Goal: Check status

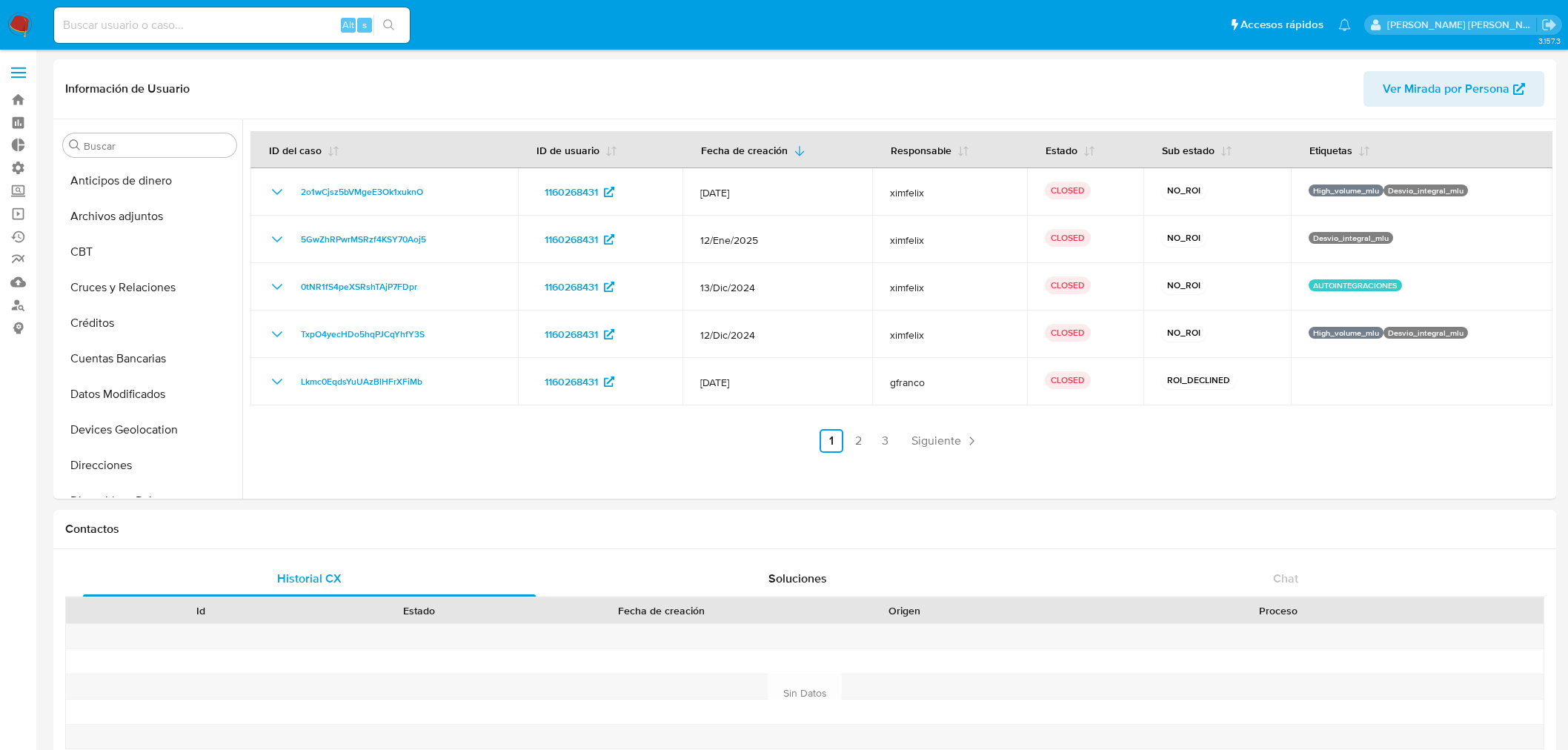
select select "10"
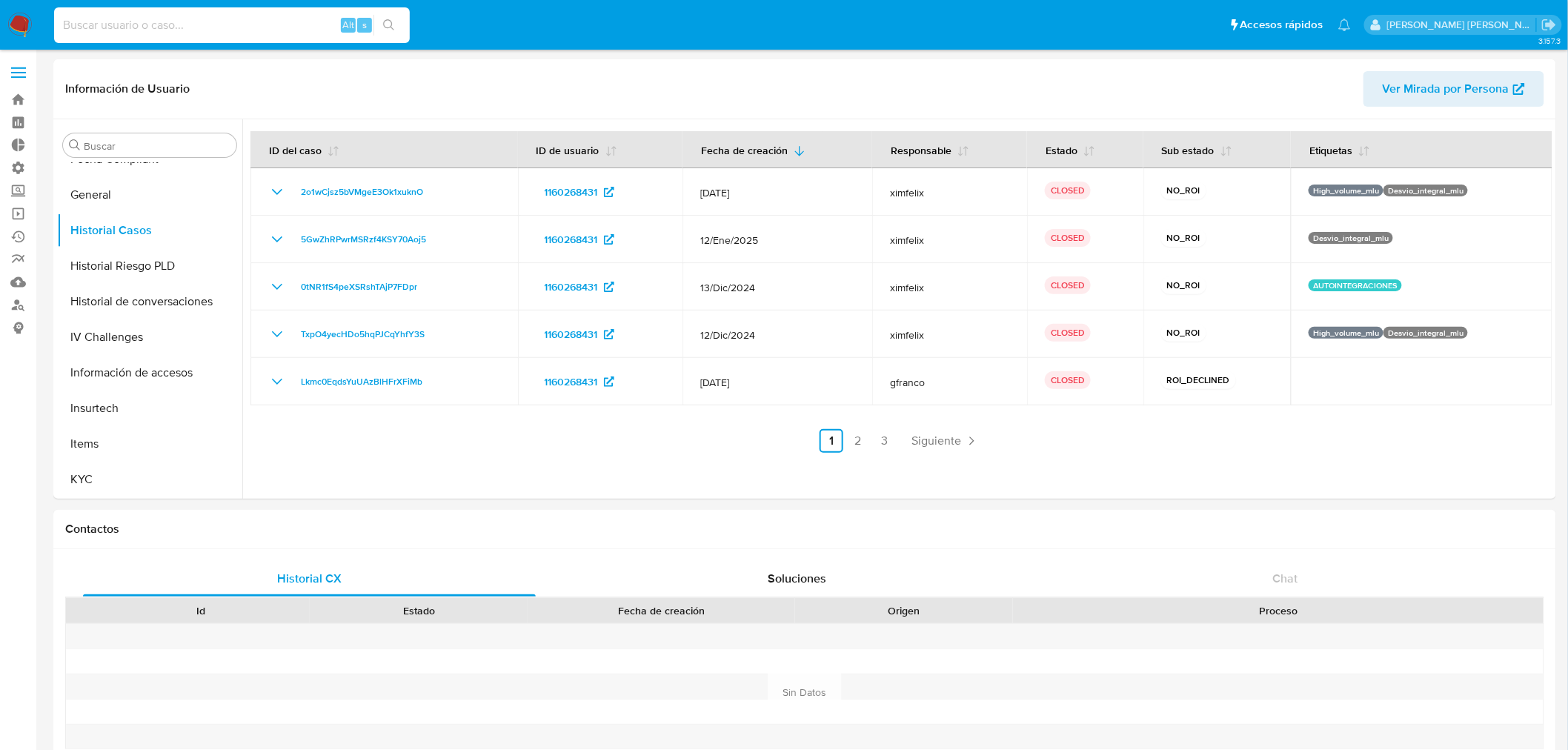
click at [153, 31] on input at bounding box center [232, 25] width 356 height 20
paste input "2011960715"
type input "2011960715"
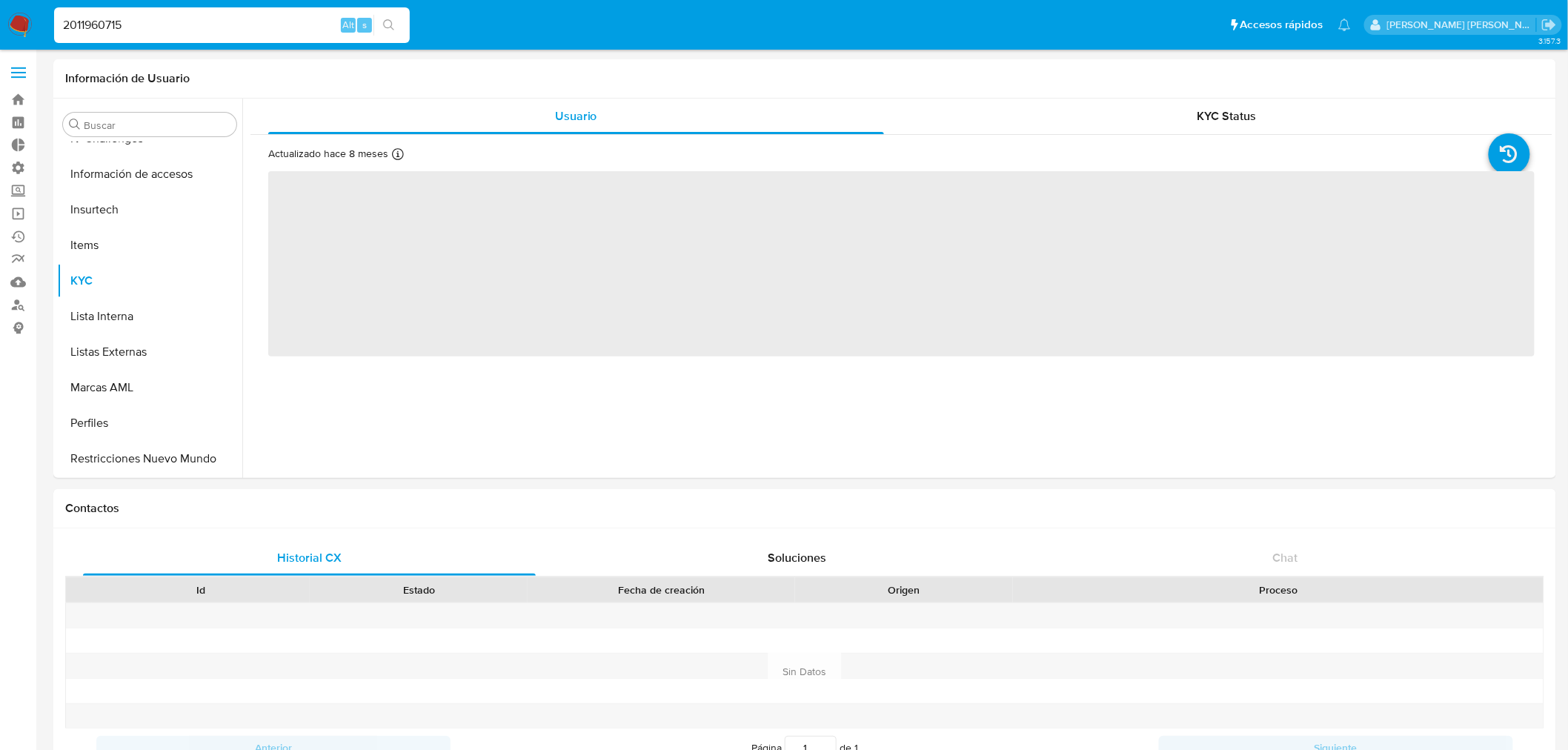
scroll to position [625, 0]
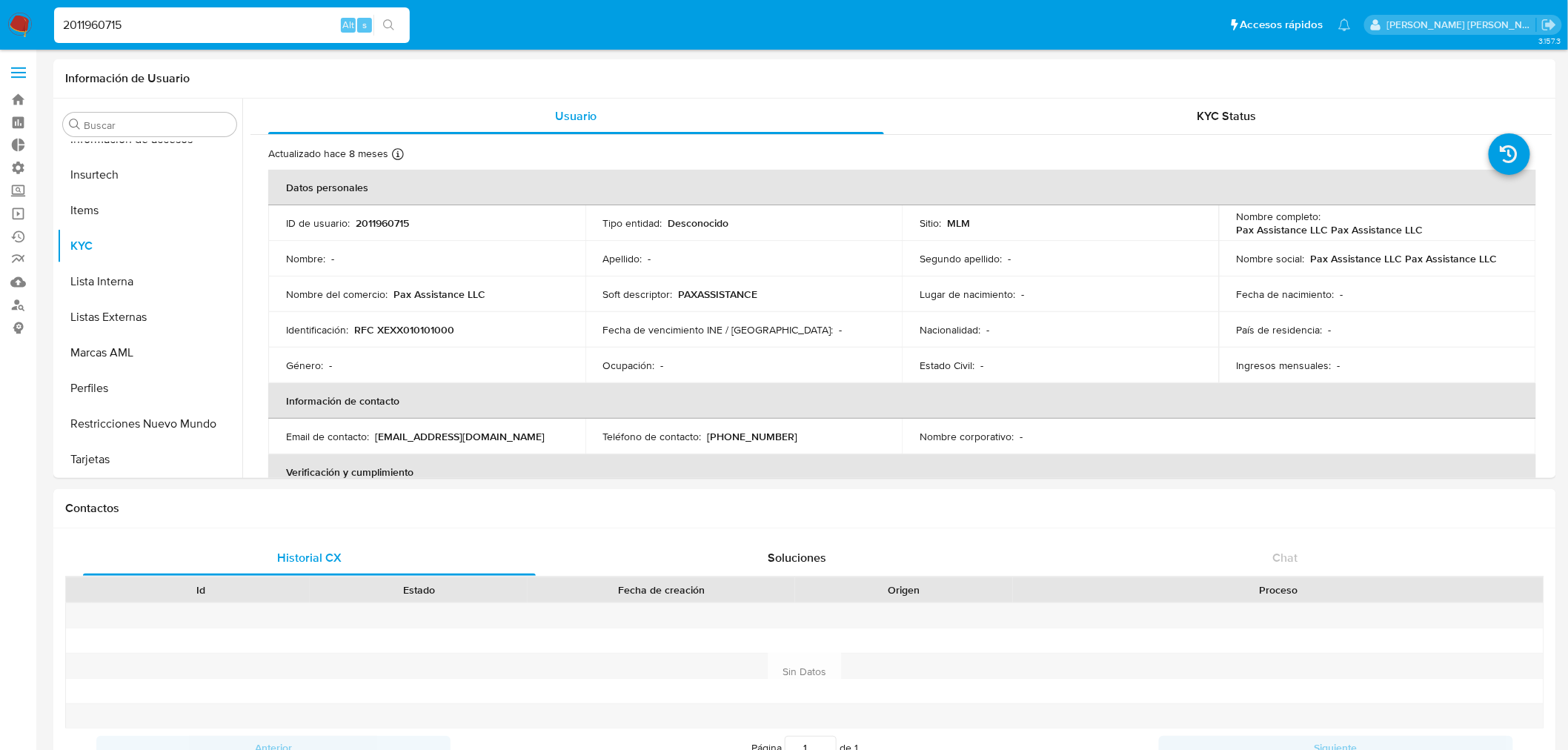
select select "10"
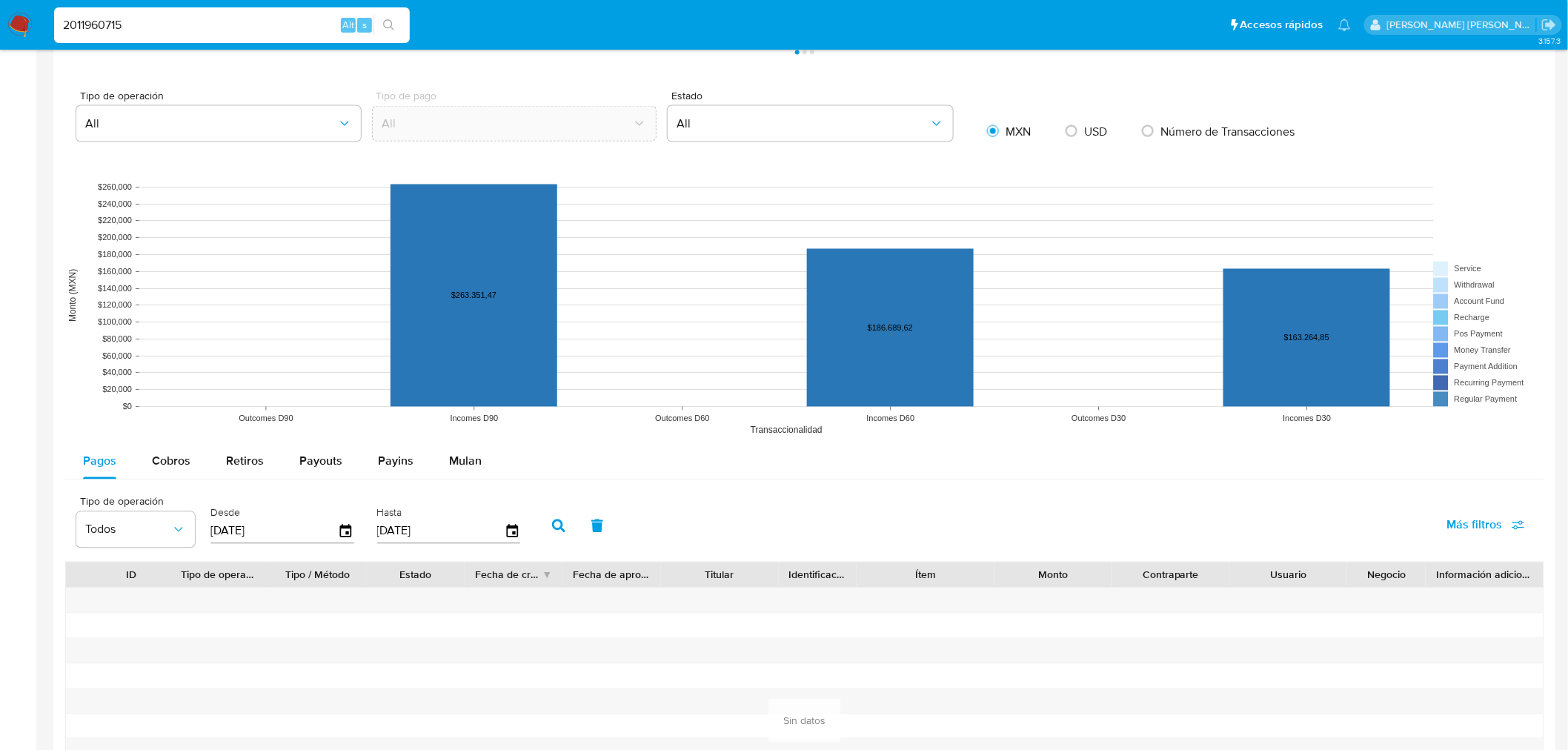
scroll to position [1069, 0]
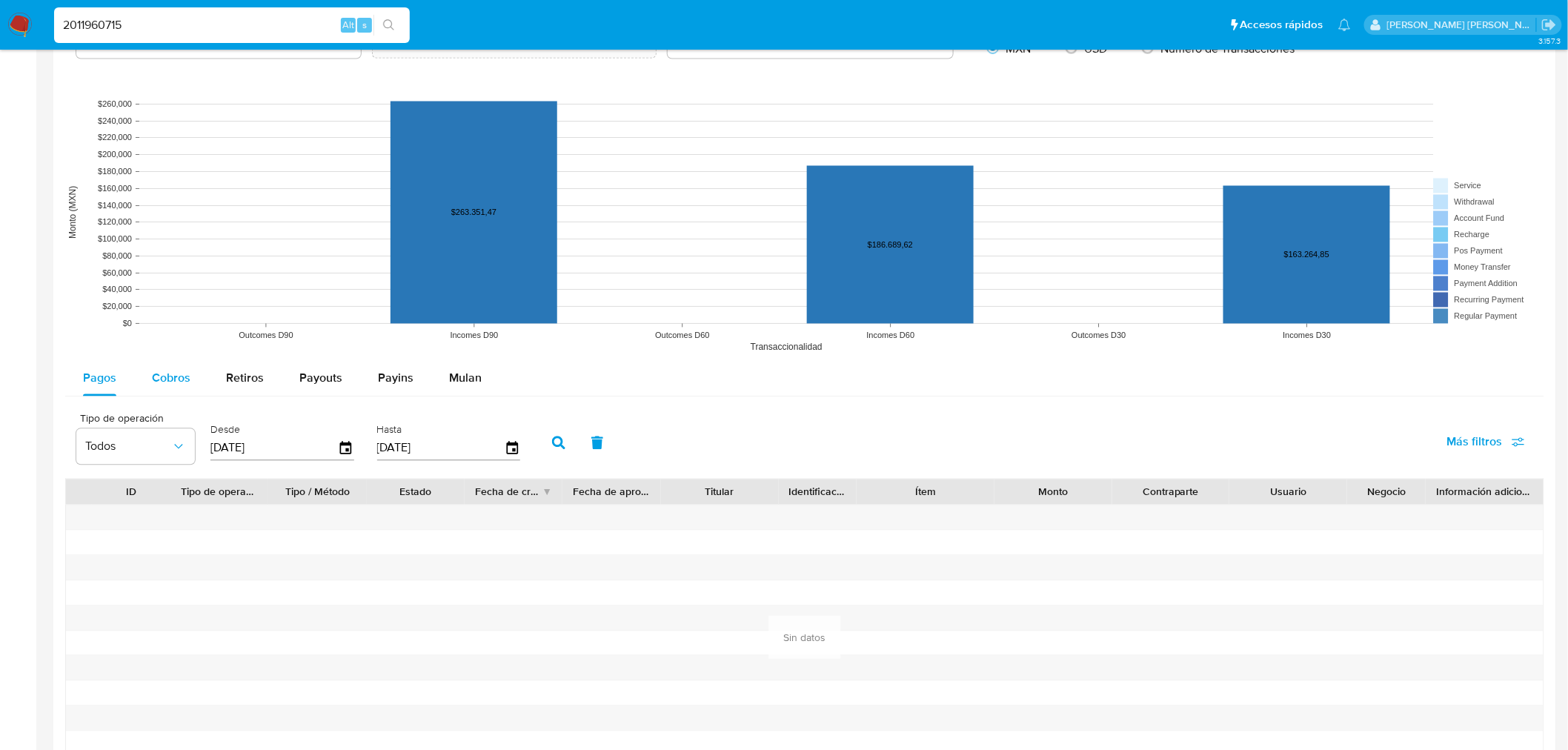
click at [188, 392] on div "Cobros" at bounding box center [171, 379] width 38 height 36
select select "10"
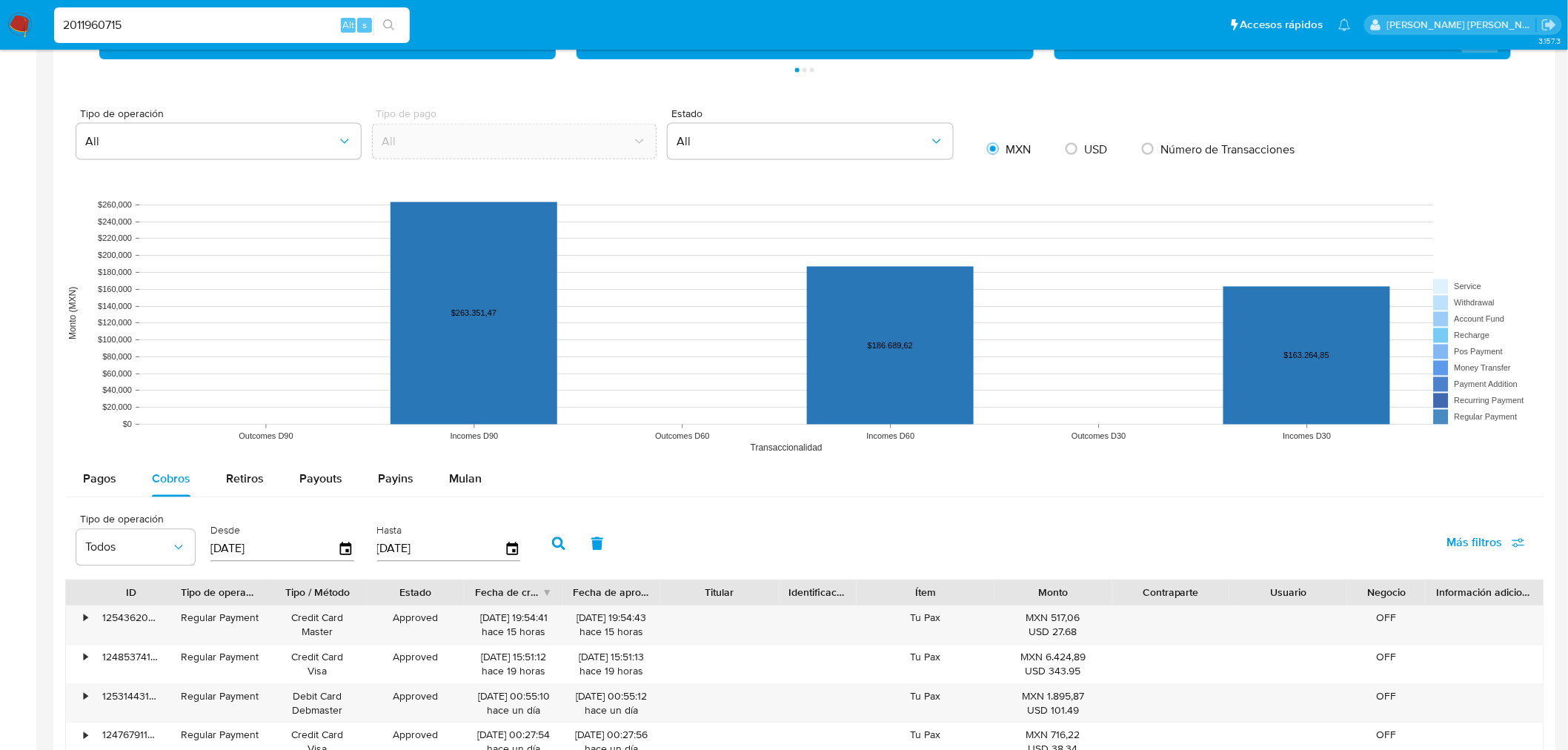
scroll to position [1234, 0]
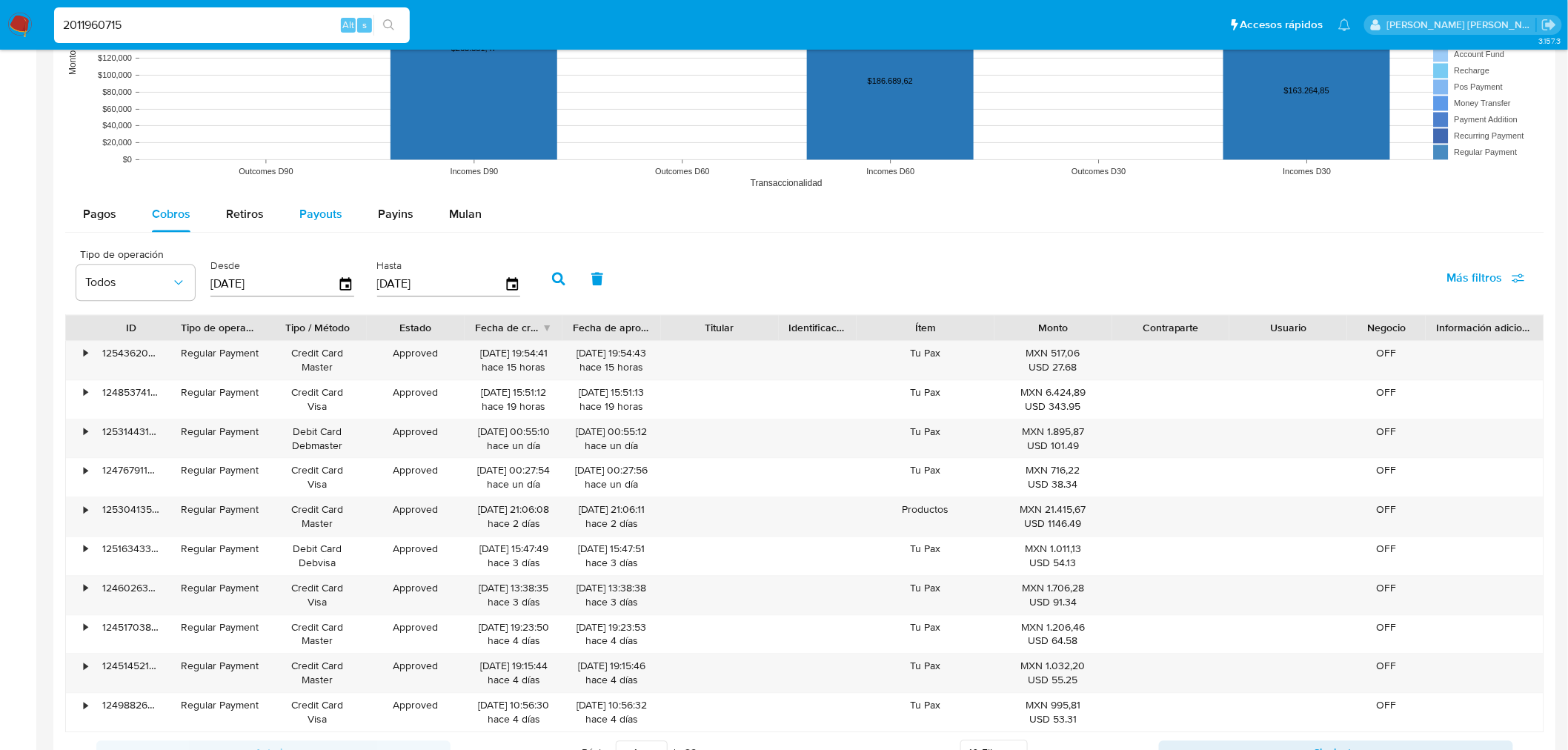
click at [335, 206] on span "Payouts" at bounding box center [320, 214] width 43 height 17
select select "10"
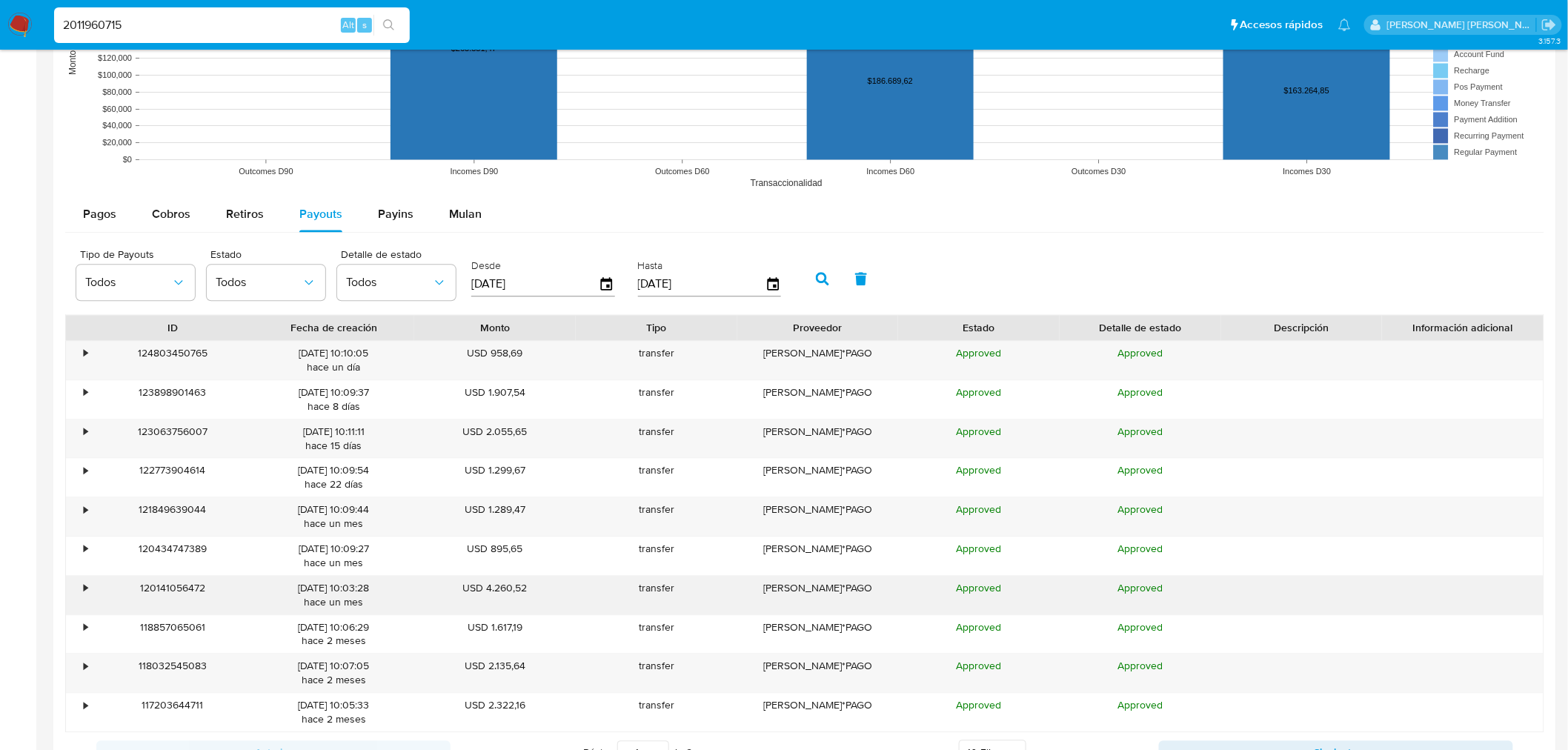
scroll to position [657, 0]
